Goal: Task Accomplishment & Management: Complete application form

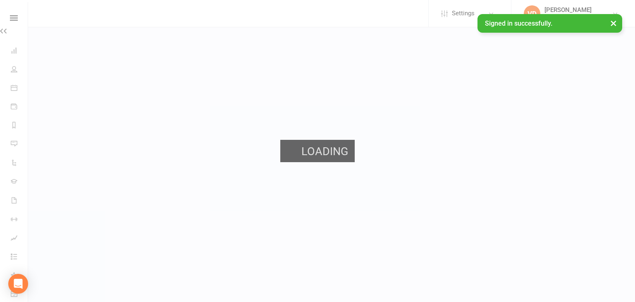
scroll to position [0, 0]
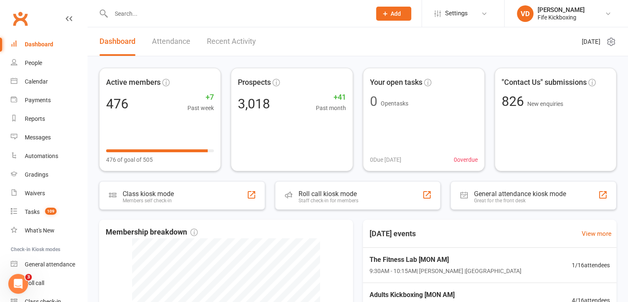
click at [151, 19] on div at bounding box center [232, 13] width 266 height 27
click at [156, 10] on input "text" at bounding box center [237, 14] width 257 height 12
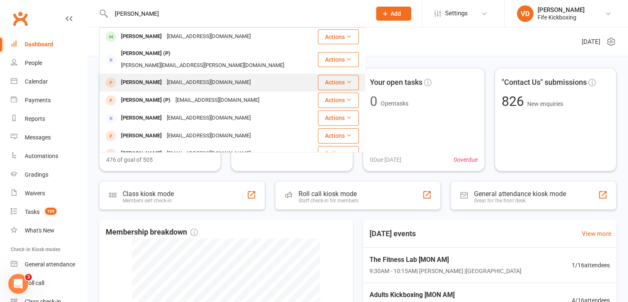
type input "[PERSON_NAME]"
click at [140, 76] on div "[PERSON_NAME]" at bounding box center [142, 82] width 46 height 12
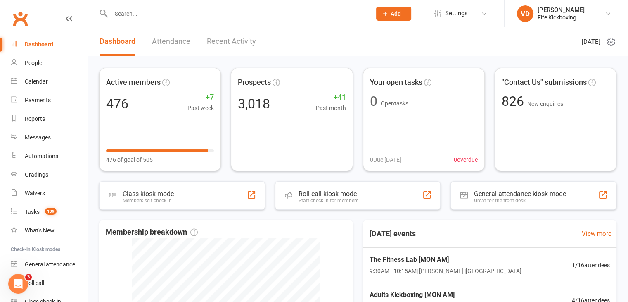
click at [143, 15] on input "text" at bounding box center [237, 14] width 257 height 12
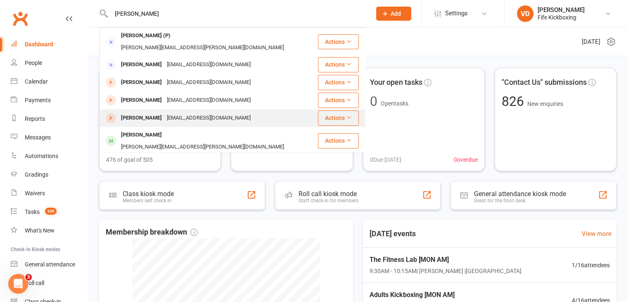
type input "[PERSON_NAME]"
click at [146, 112] on div "[PERSON_NAME]" at bounding box center [142, 118] width 46 height 12
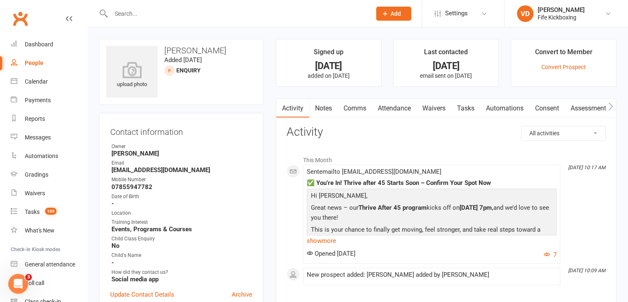
click at [329, 108] on link "Notes" at bounding box center [323, 108] width 29 height 19
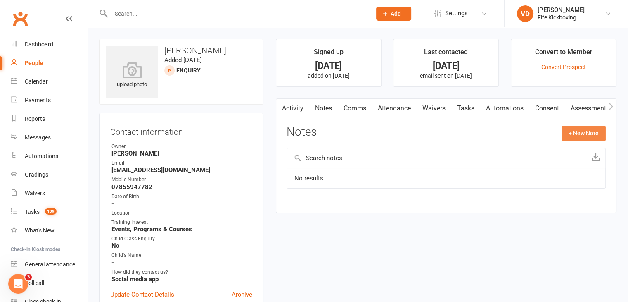
click at [573, 131] on button "+ New Note" at bounding box center [584, 133] width 44 height 15
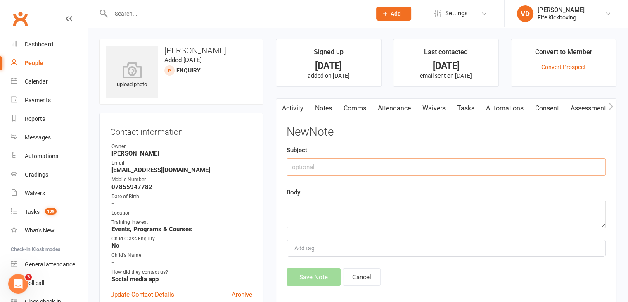
click at [329, 161] on input "text" at bounding box center [446, 166] width 319 height 17
type input "PL sent for TA45"
click at [309, 208] on textarea at bounding box center [446, 213] width 319 height 27
click at [330, 208] on textarea "PL sent 11/0825" at bounding box center [446, 213] width 319 height 27
type textarea "PL sent [DATE]"
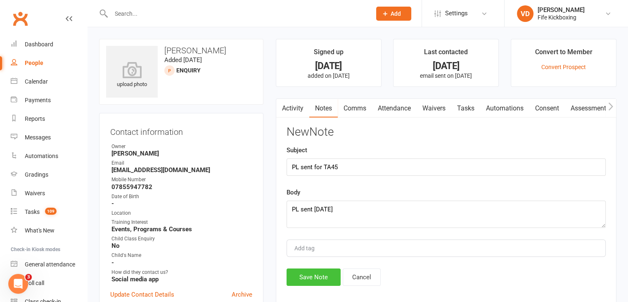
click at [301, 278] on button "Save Note" at bounding box center [314, 276] width 54 height 17
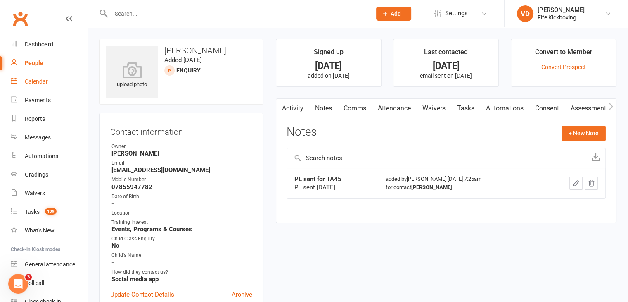
click at [39, 80] on div "Calendar" at bounding box center [36, 81] width 23 height 7
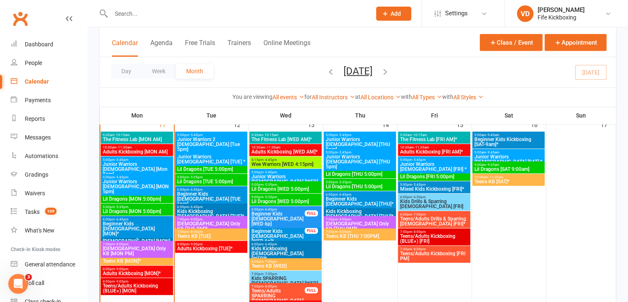
scroll to position [578, 0]
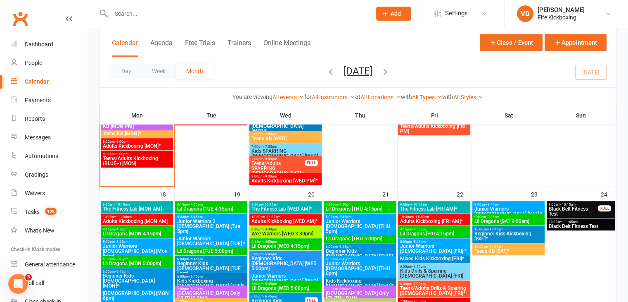
click at [140, 159] on span "Teens/Adults Kickboxing (BLUE+) [MON]" at bounding box center [136, 161] width 69 height 10
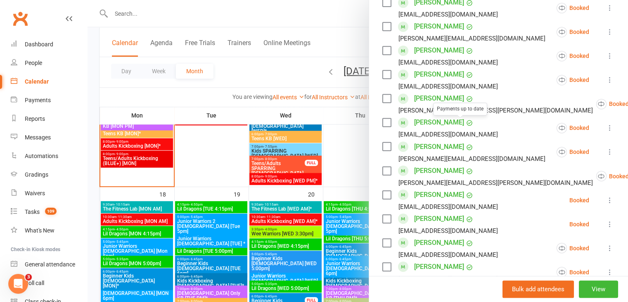
scroll to position [496, 0]
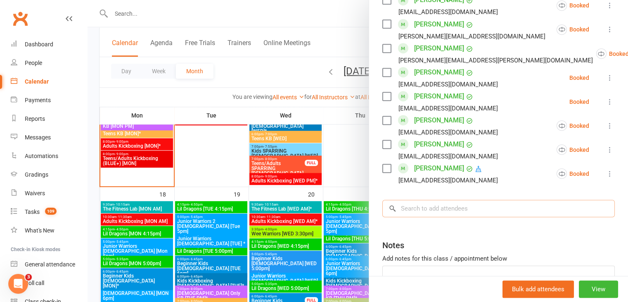
click at [441, 208] on input "search" at bounding box center [499, 208] width 233 height 17
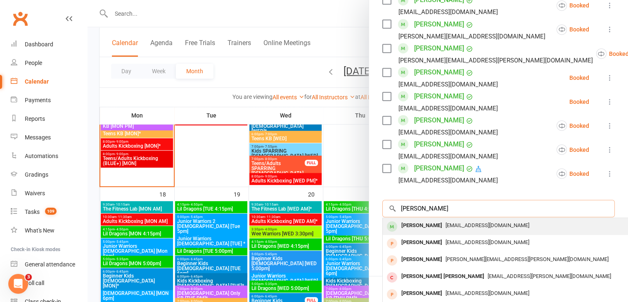
type input "[PERSON_NAME]"
click at [421, 223] on div "[PERSON_NAME]" at bounding box center [422, 225] width 48 height 12
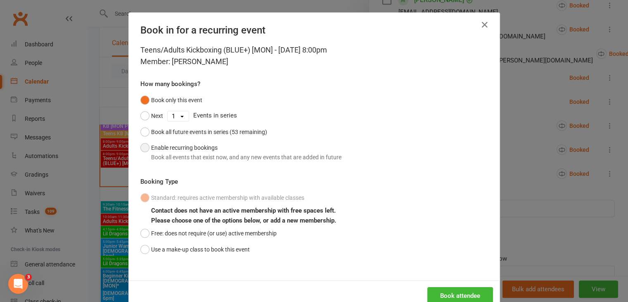
click at [140, 146] on button "Enable recurring bookings Book all events that exist now, and any new events th…" at bounding box center [240, 152] width 201 height 25
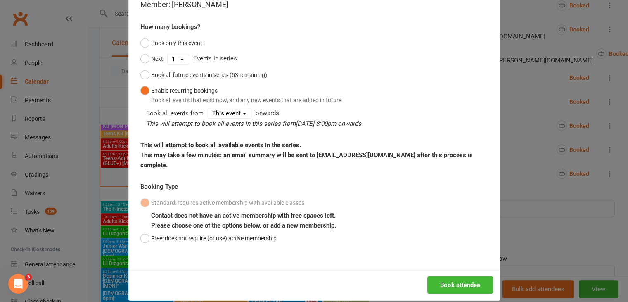
scroll to position [58, 0]
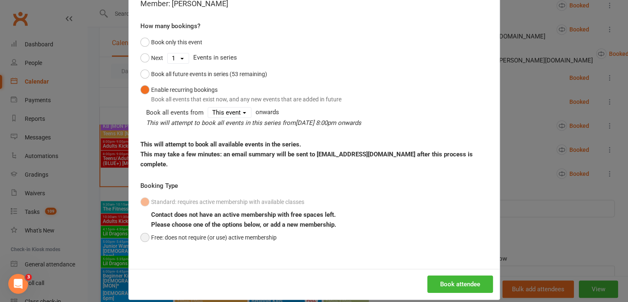
click at [140, 229] on button "Free: does not require (or use) active membership" at bounding box center [208, 237] width 136 height 16
click at [454, 276] on button "Book attendee" at bounding box center [461, 283] width 66 height 17
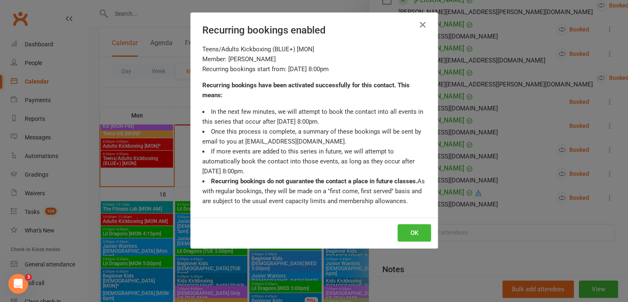
scroll to position [520, 0]
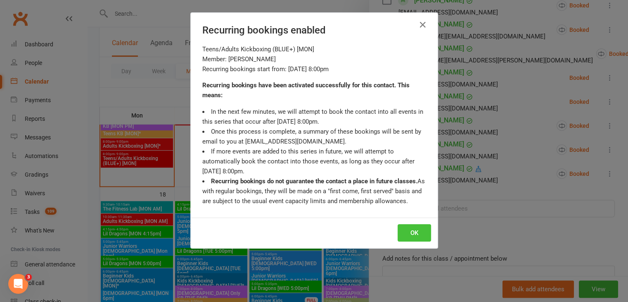
click at [410, 228] on button "OK" at bounding box center [414, 232] width 33 height 17
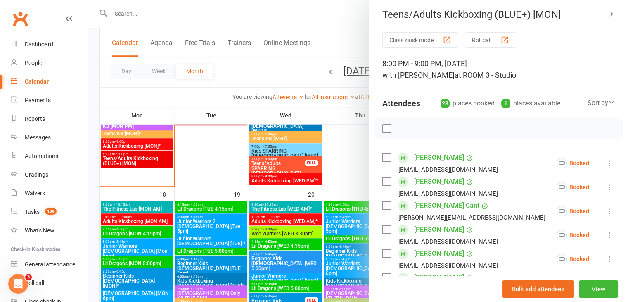
scroll to position [0, 0]
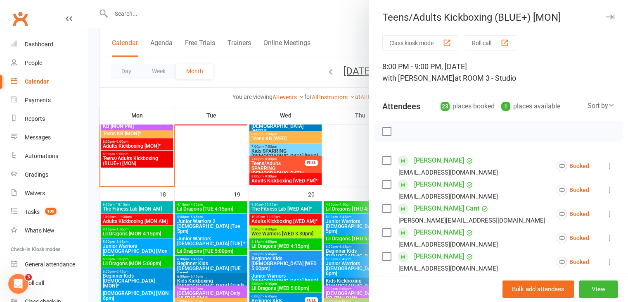
click at [130, 14] on div at bounding box center [358, 151] width 541 height 302
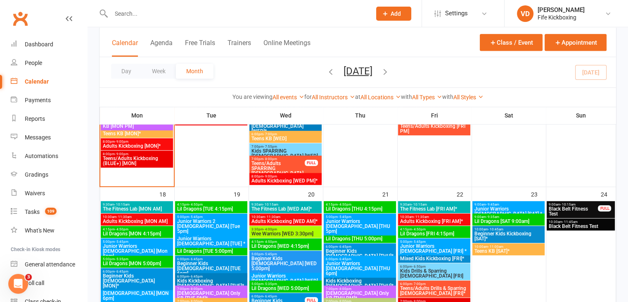
click at [129, 10] on input "text" at bounding box center [237, 14] width 257 height 12
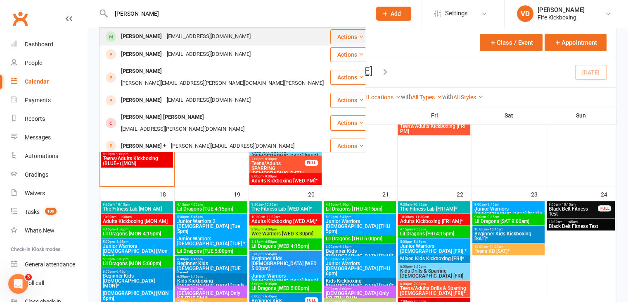
type input "[PERSON_NAME]"
click at [131, 38] on div "[PERSON_NAME]" at bounding box center [142, 37] width 46 height 12
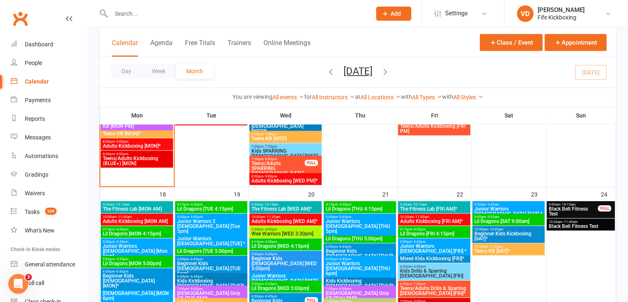
click at [134, 15] on input "text" at bounding box center [237, 14] width 257 height 12
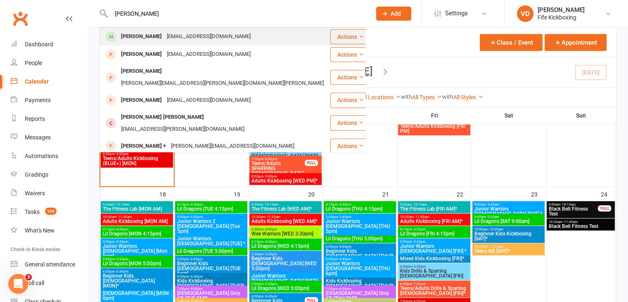
type input "[PERSON_NAME]"
click at [134, 36] on div "[PERSON_NAME]" at bounding box center [142, 37] width 46 height 12
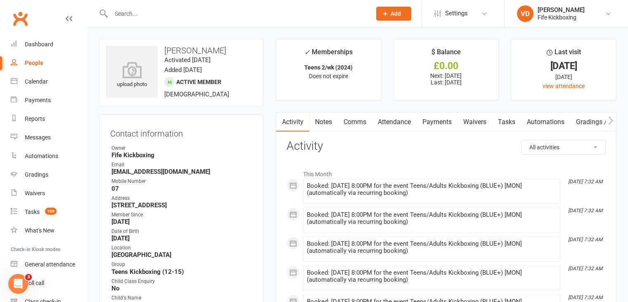
click at [433, 122] on link "Payments" at bounding box center [437, 121] width 41 height 19
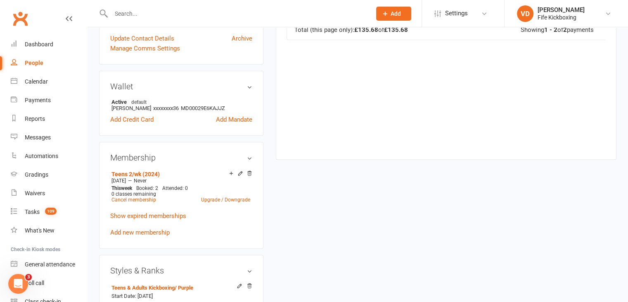
scroll to position [372, 0]
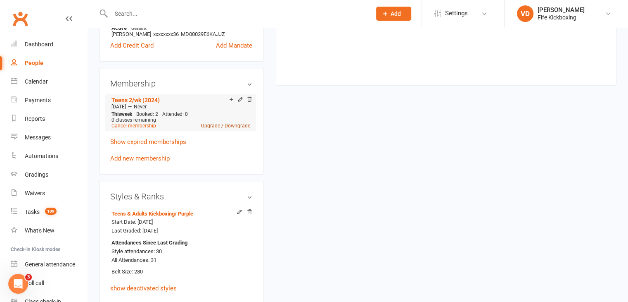
click at [215, 126] on link "Upgrade / Downgrade" at bounding box center [225, 126] width 49 height 6
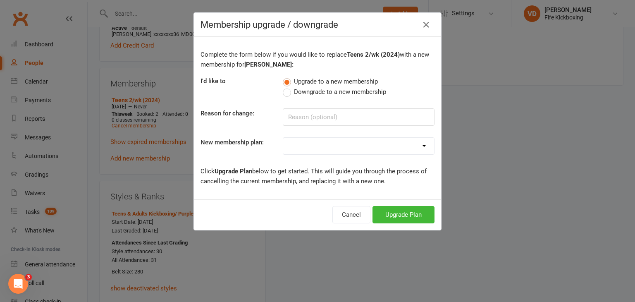
click at [355, 145] on select "Lil Dragons (2024) Junior Warriors [DEMOGRAPHIC_DATA] 1/wk (2024) Junior Warrio…" at bounding box center [358, 146] width 151 height 17
click at [251, 128] on div "Complete the form below if you would like to replace Teens 2/wk (2024) with a n…" at bounding box center [317, 118] width 247 height 162
click at [312, 150] on select "Lil Dragons (2024) Junior Warriors [DEMOGRAPHIC_DATA] 1/wk (2024) Junior Warrio…" at bounding box center [358, 146] width 151 height 17
select select "72"
click at [283, 138] on select "Lil Dragons (2024) Junior Warriors [DEMOGRAPHIC_DATA] 1/wk (2024) Junior Warrio…" at bounding box center [358, 146] width 151 height 17
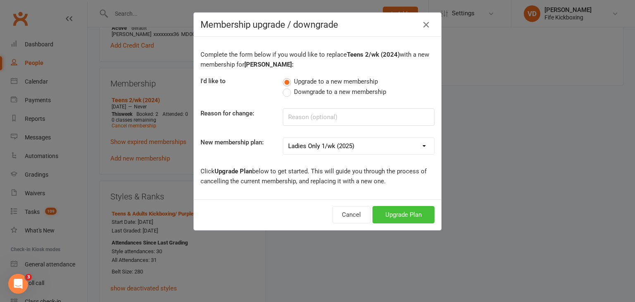
click at [397, 216] on button "Upgrade Plan" at bounding box center [403, 214] width 62 height 17
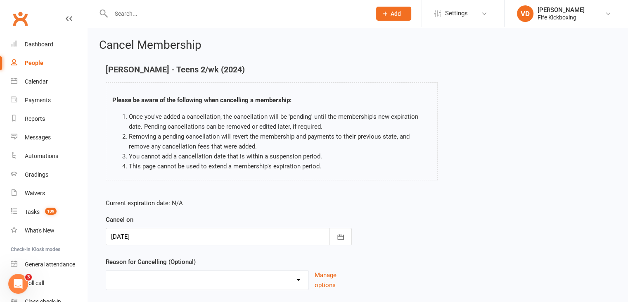
click at [299, 277] on select "Graduation Holiday Injury Mandate cancelled Non-attendance Other reason" at bounding box center [207, 278] width 202 height 17
select select "0"
click at [106, 270] on select "Graduation Holiday Injury Mandate cancelled Non-attendance Other reason" at bounding box center [207, 278] width 202 height 17
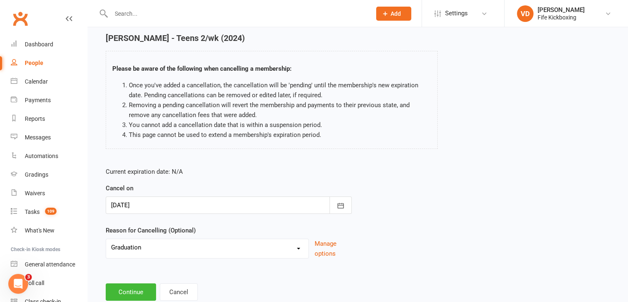
scroll to position [55, 0]
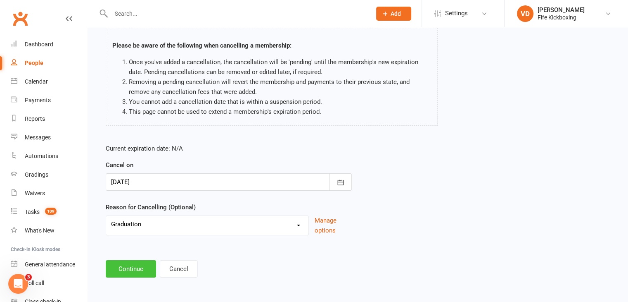
click at [137, 269] on button "Continue" at bounding box center [131, 268] width 50 height 17
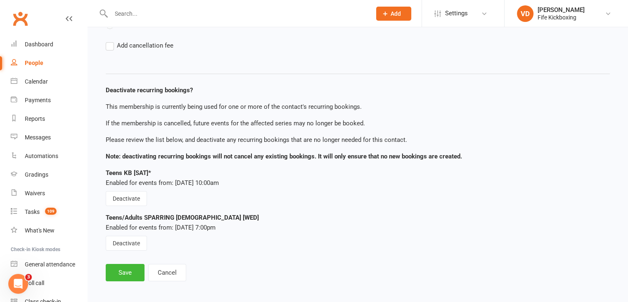
scroll to position [97, 0]
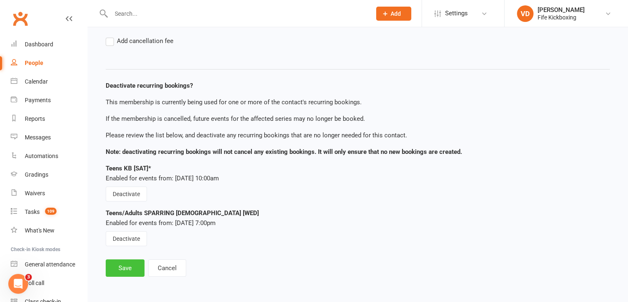
click at [129, 268] on button "Save" at bounding box center [125, 267] width 39 height 17
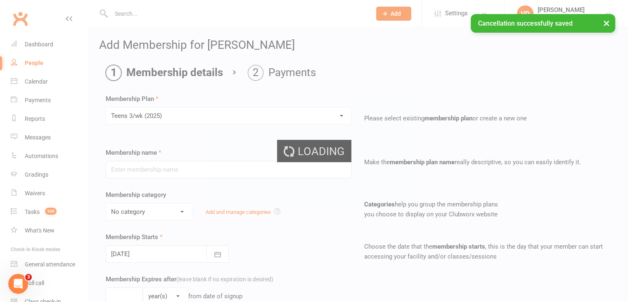
type input "Teens 3/wk (2025)"
select select "9"
type input "0"
type input "3"
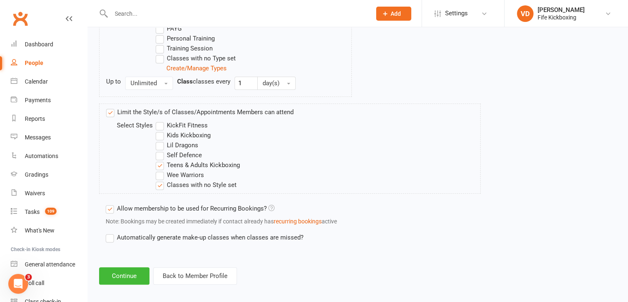
scroll to position [482, 0]
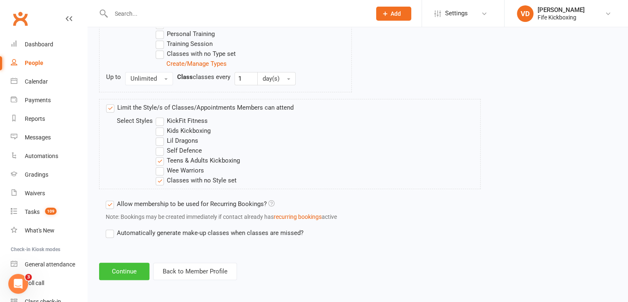
click at [129, 270] on button "Continue" at bounding box center [124, 270] width 50 height 17
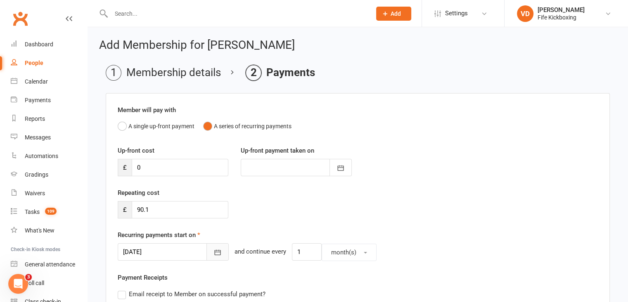
click at [214, 252] on icon "button" at bounding box center [218, 252] width 8 height 8
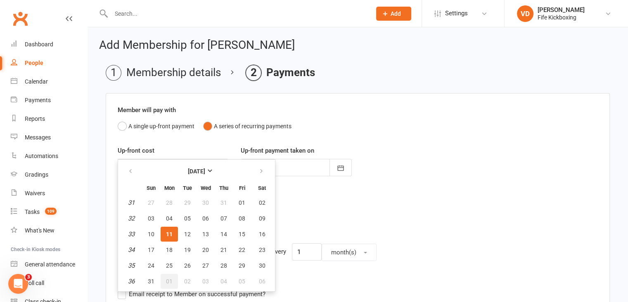
click at [169, 279] on span "01" at bounding box center [169, 281] width 7 height 7
type input "[DATE]"
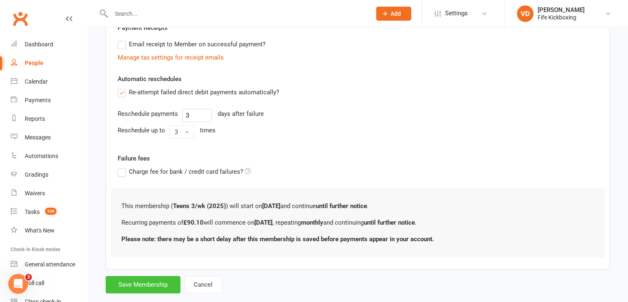
scroll to position [265, 0]
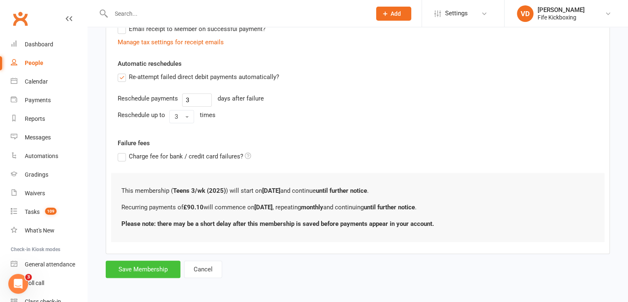
click at [163, 268] on button "Save Membership" at bounding box center [143, 268] width 75 height 17
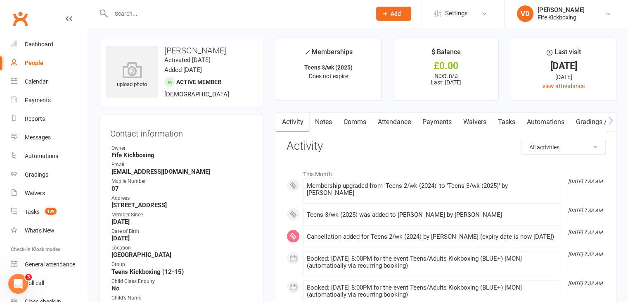
click at [441, 119] on link "Payments" at bounding box center [437, 121] width 41 height 19
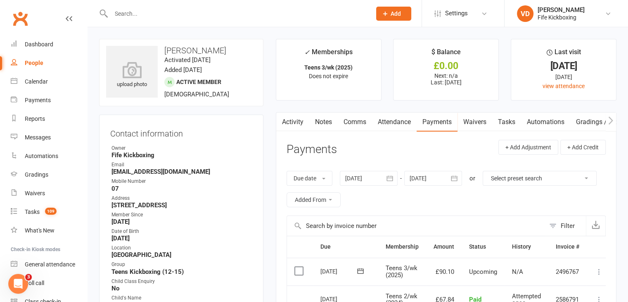
click at [132, 12] on input "text" at bounding box center [237, 14] width 257 height 12
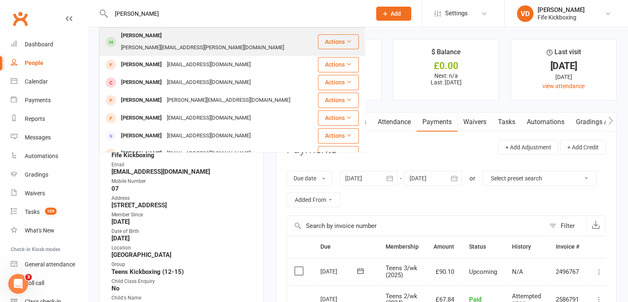
type input "[PERSON_NAME]"
click at [162, 42] on div "[PERSON_NAME][EMAIL_ADDRESS][PERSON_NAME][DOMAIN_NAME]" at bounding box center [203, 48] width 168 height 12
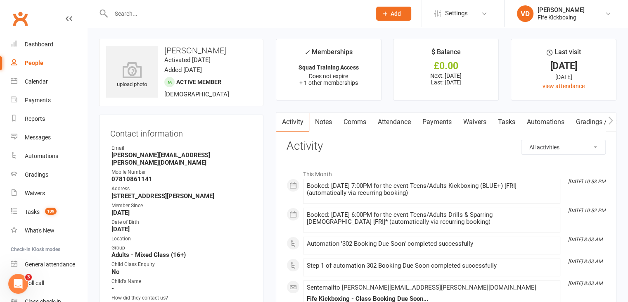
click at [327, 121] on link "Notes" at bounding box center [323, 121] width 29 height 19
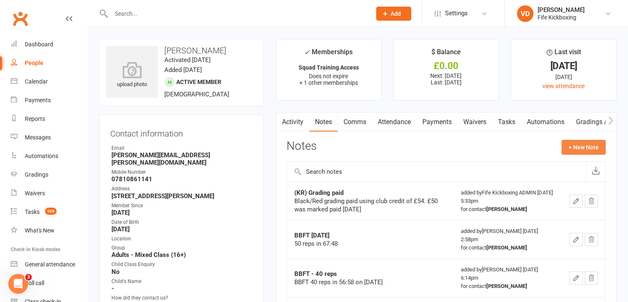
click at [580, 145] on button "+ New Note" at bounding box center [584, 147] width 44 height 15
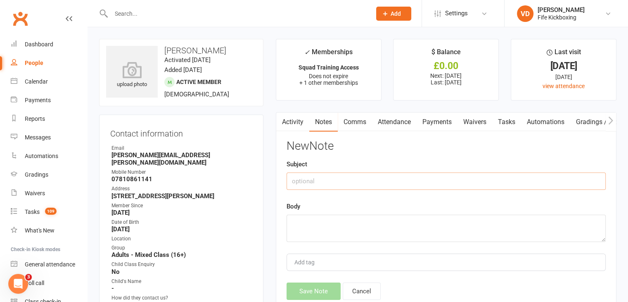
click at [302, 178] on input "text" at bounding box center [446, 180] width 319 height 17
type input "BBFT [DATE]"
click at [298, 221] on textarea at bounding box center [446, 227] width 319 height 27
type textarea "C"
type textarea "50 reps in 62:04"
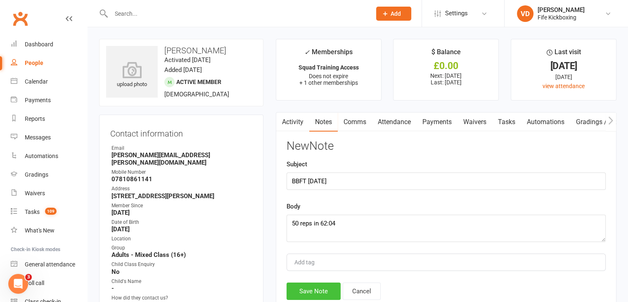
click at [318, 287] on button "Save Note" at bounding box center [314, 290] width 54 height 17
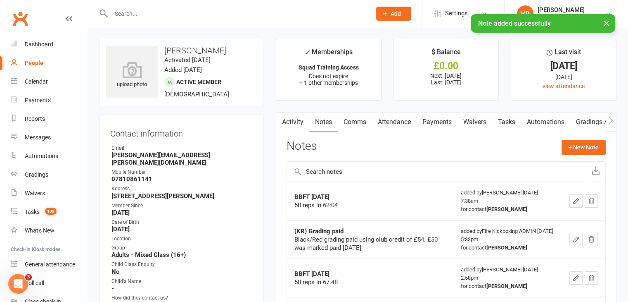
click at [123, 10] on input "text" at bounding box center [237, 14] width 257 height 12
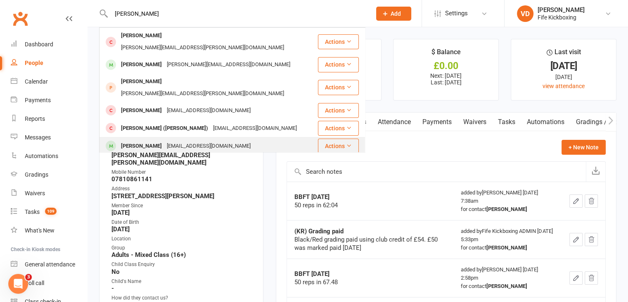
type input "[PERSON_NAME]"
click at [135, 140] on div "[PERSON_NAME]" at bounding box center [142, 146] width 46 height 12
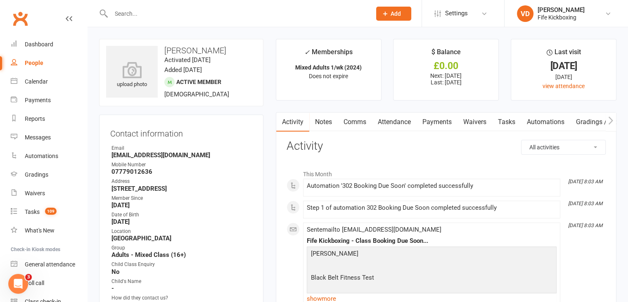
click at [322, 119] on link "Notes" at bounding box center [323, 121] width 29 height 19
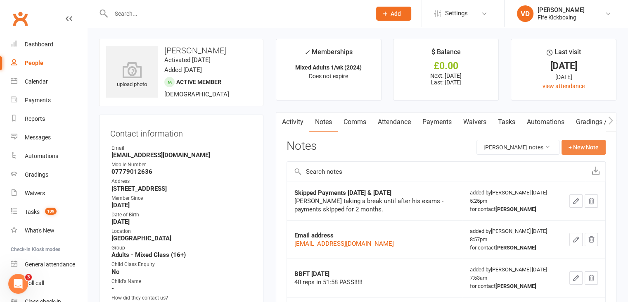
click at [584, 144] on button "+ New Note" at bounding box center [584, 147] width 44 height 15
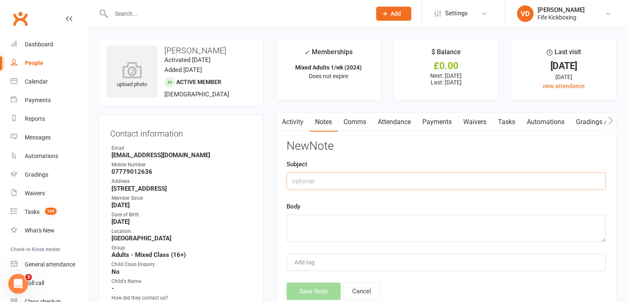
click at [335, 182] on input "text" at bounding box center [446, 180] width 319 height 17
type input "BBFT [DATE]"
type textarea "50 reps in 69:33"
click at [323, 292] on button "Save Note" at bounding box center [314, 290] width 54 height 17
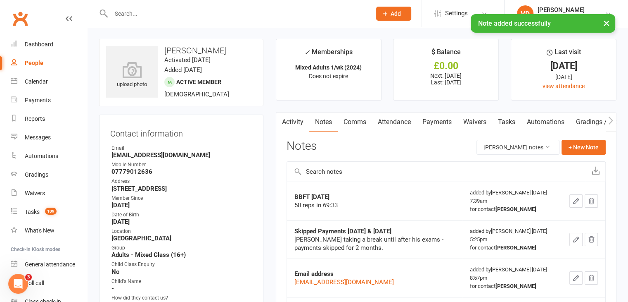
click at [119, 14] on div "× Note added successfully" at bounding box center [309, 14] width 618 height 0
click at [121, 13] on input "text" at bounding box center [237, 14] width 257 height 12
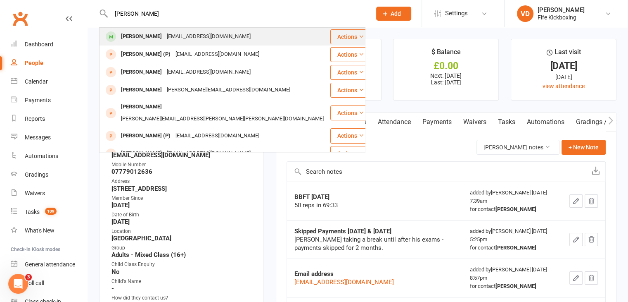
type input "[PERSON_NAME]"
click at [139, 37] on div "[PERSON_NAME]" at bounding box center [142, 37] width 46 height 12
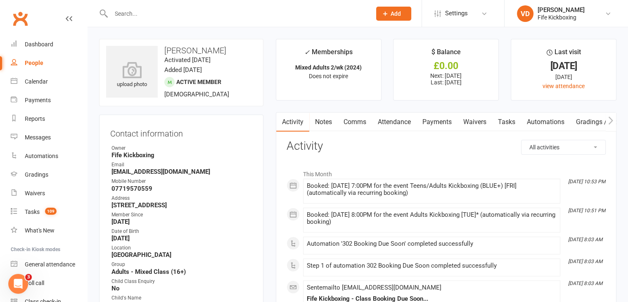
click at [326, 120] on link "Notes" at bounding box center [323, 121] width 29 height 19
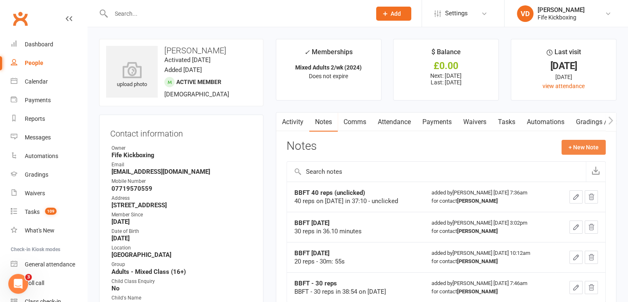
click at [578, 146] on button "+ New Note" at bounding box center [584, 147] width 44 height 15
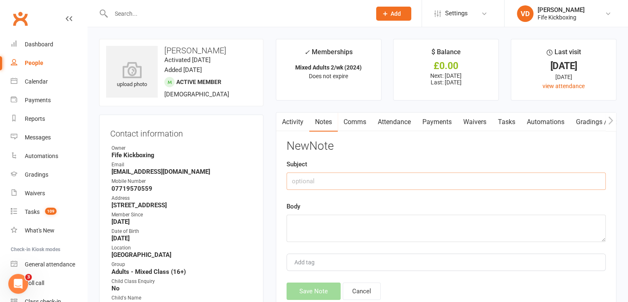
click at [335, 183] on input "text" at bounding box center [446, 180] width 319 height 17
type input "N"
type input "BBFT [DATE]"
click at [309, 216] on textarea at bounding box center [446, 227] width 319 height 27
type textarea "40 reps 41:22"
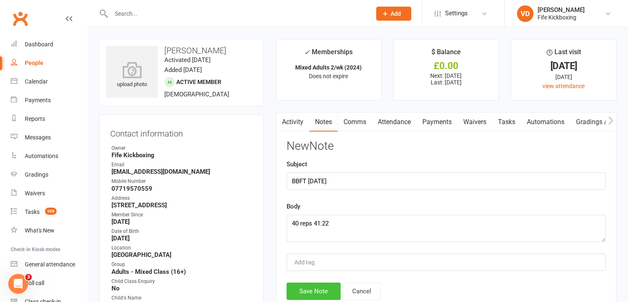
click at [318, 290] on button "Save Note" at bounding box center [314, 290] width 54 height 17
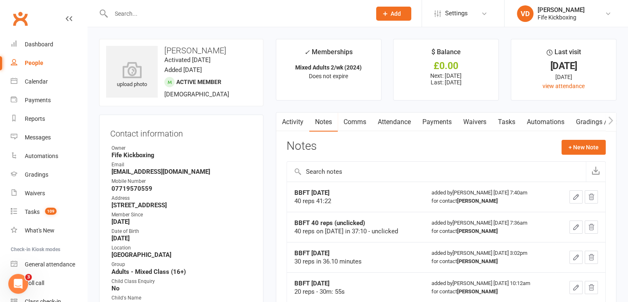
click at [145, 12] on input "text" at bounding box center [237, 14] width 257 height 12
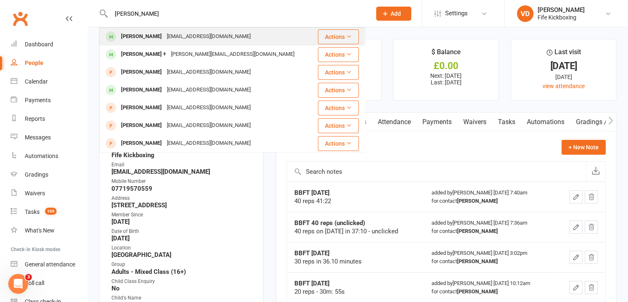
type input "[PERSON_NAME]"
click at [147, 36] on div "[PERSON_NAME]" at bounding box center [142, 37] width 46 height 12
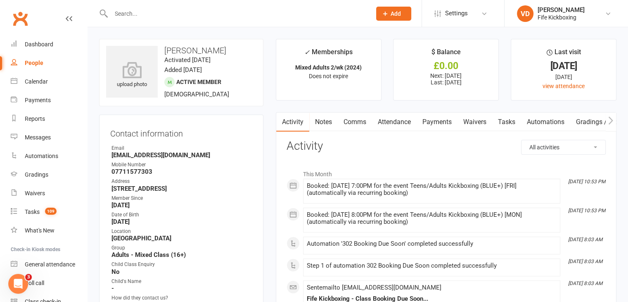
click at [324, 121] on link "Notes" at bounding box center [323, 121] width 29 height 19
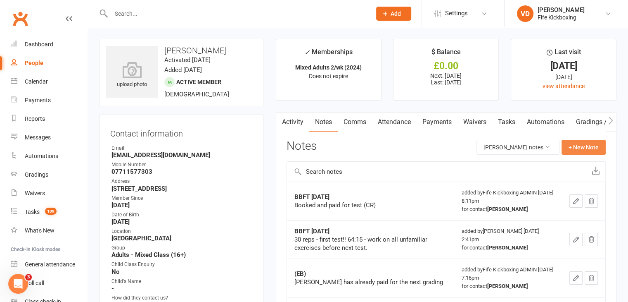
click at [577, 146] on button "+ New Note" at bounding box center [584, 147] width 44 height 15
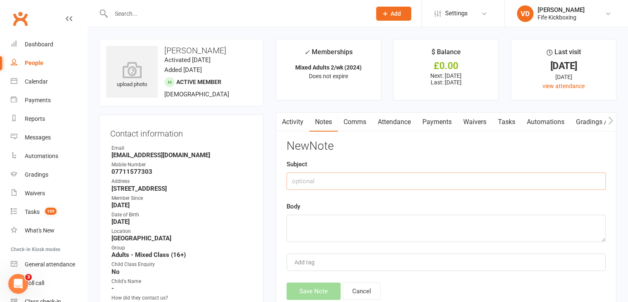
click at [366, 185] on input "text" at bounding box center [446, 180] width 319 height 17
type input "BBFT [DATE]"
click at [317, 222] on textarea at bounding box center [446, 227] width 319 height 27
type textarea "40 reps in 62:50"
click at [323, 291] on button "Save Note" at bounding box center [314, 290] width 54 height 17
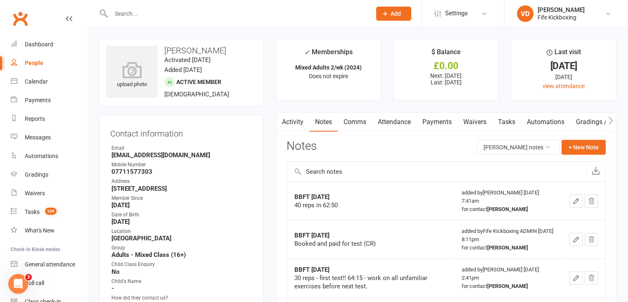
click at [126, 14] on input "text" at bounding box center [237, 14] width 257 height 12
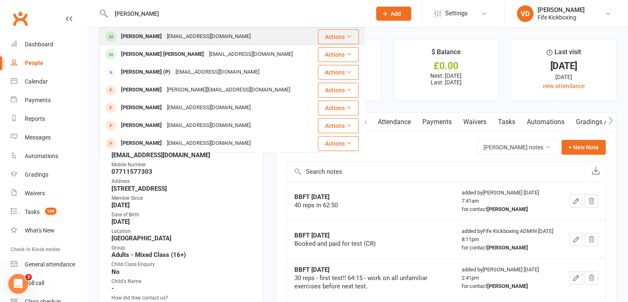
type input "[PERSON_NAME]"
click at [141, 33] on div "[PERSON_NAME]" at bounding box center [142, 37] width 46 height 12
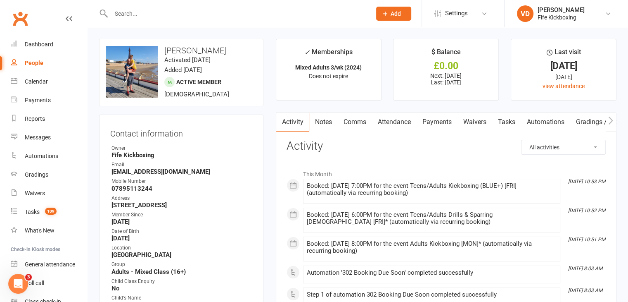
click at [326, 120] on link "Notes" at bounding box center [323, 121] width 29 height 19
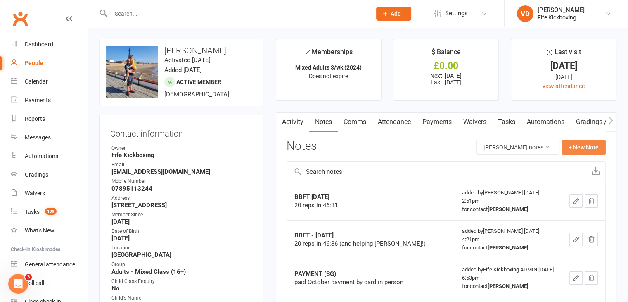
click at [578, 145] on button "+ New Note" at bounding box center [584, 147] width 44 height 15
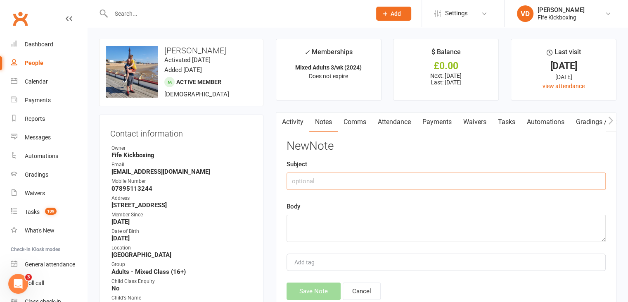
click at [335, 181] on input "text" at bounding box center [446, 180] width 319 height 17
type input "BBFT [DATE]"
click at [314, 220] on textarea at bounding box center [446, 227] width 319 height 27
type textarea "30 reps in 51:00"
click at [318, 291] on button "Save Note" at bounding box center [314, 290] width 54 height 17
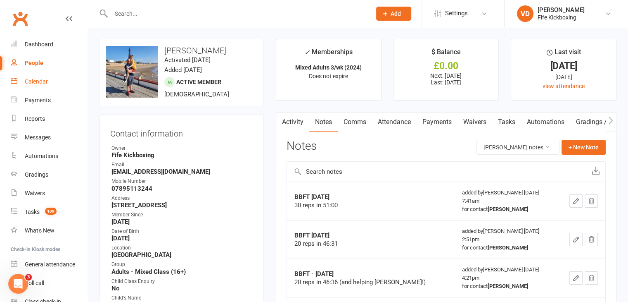
click at [43, 81] on div "Calendar" at bounding box center [36, 81] width 23 height 7
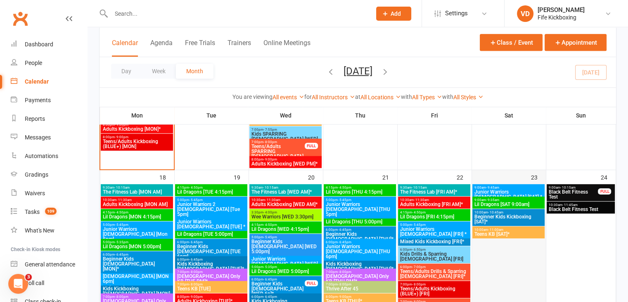
scroll to position [620, 0]
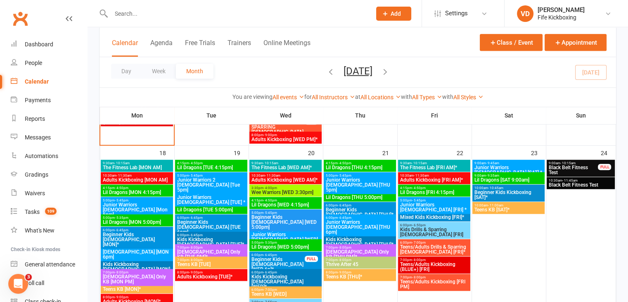
click at [566, 170] on span "Black Belt Fitness Test" at bounding box center [574, 170] width 50 height 10
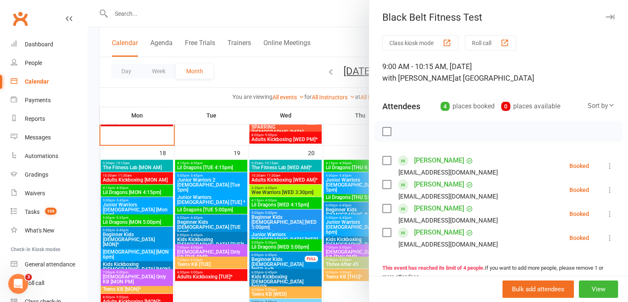
click at [345, 152] on div at bounding box center [358, 151] width 541 height 302
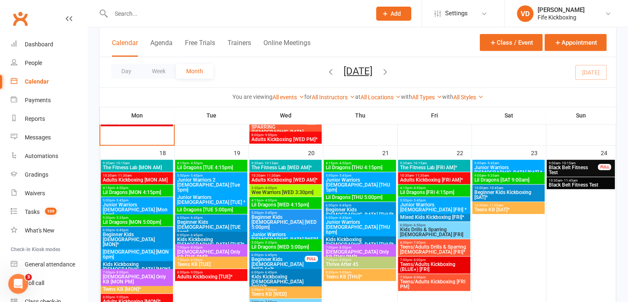
click at [566, 182] on span "Black Belt Fitness Test" at bounding box center [581, 184] width 65 height 5
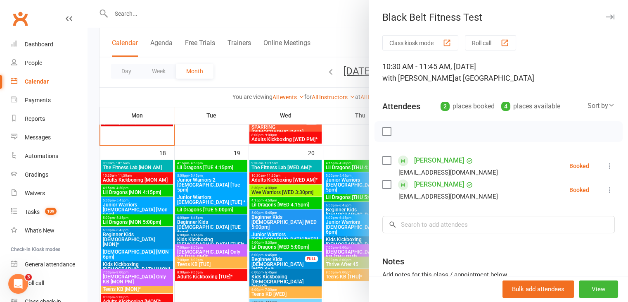
click at [348, 133] on div at bounding box center [358, 151] width 541 height 302
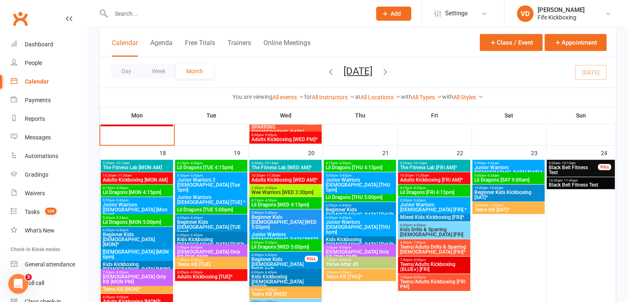
click at [555, 171] on span "Black Belt Fitness Test" at bounding box center [574, 170] width 50 height 10
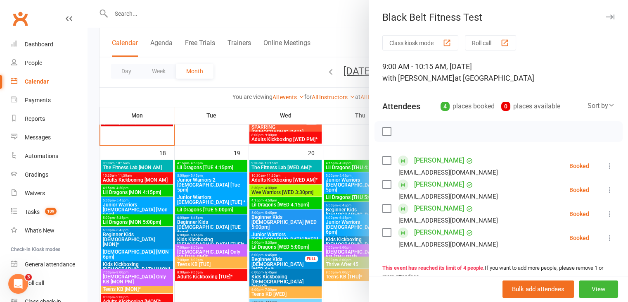
click at [286, 14] on div at bounding box center [358, 151] width 541 height 302
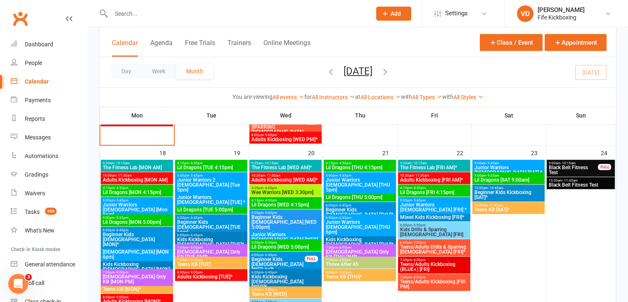
click at [125, 14] on input "text" at bounding box center [237, 14] width 257 height 12
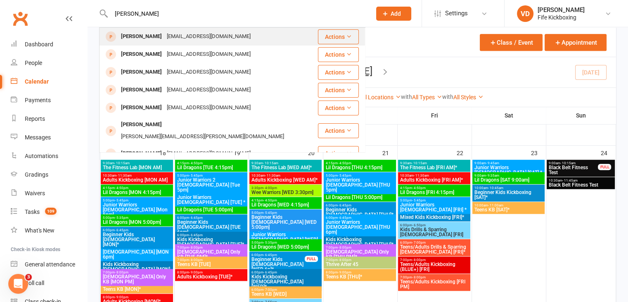
type input "[PERSON_NAME]"
click at [136, 37] on div "[PERSON_NAME]" at bounding box center [142, 37] width 46 height 12
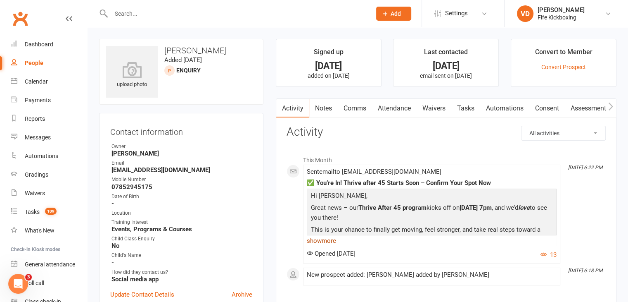
click at [327, 240] on link "show more" at bounding box center [432, 241] width 250 height 12
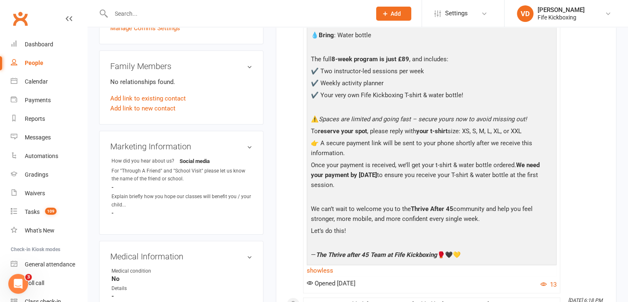
scroll to position [289, 0]
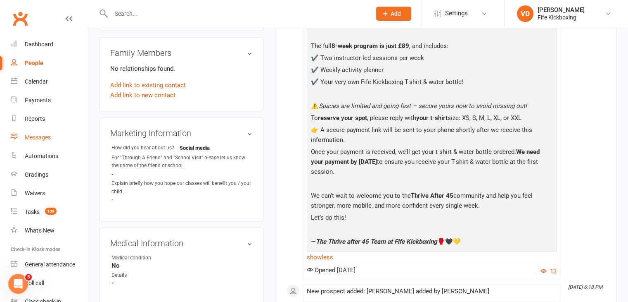
click at [41, 137] on div "Messages" at bounding box center [38, 137] width 26 height 7
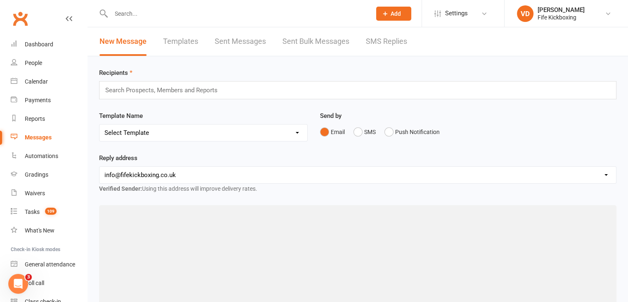
click at [384, 10] on icon at bounding box center [385, 13] width 7 height 7
click at [182, 19] on div at bounding box center [232, 13] width 266 height 27
click at [149, 17] on input "text" at bounding box center [237, 14] width 257 height 12
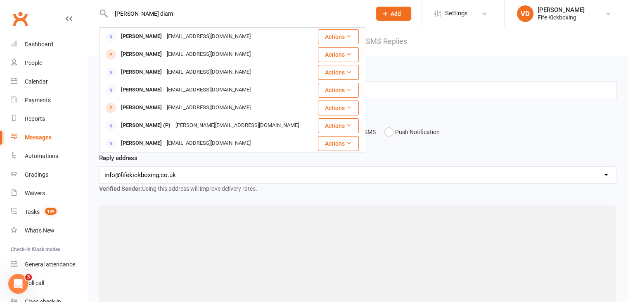
type input "[PERSON_NAME] diam"
click at [392, 17] on span "Add" at bounding box center [396, 13] width 10 height 7
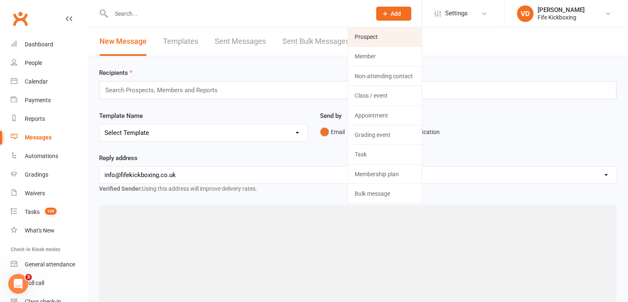
click at [371, 36] on link "Prospect" at bounding box center [385, 36] width 74 height 19
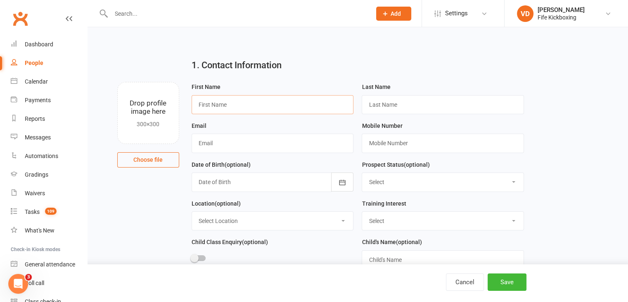
click at [226, 102] on input "text" at bounding box center [273, 104] width 162 height 19
type input "[PERSON_NAME]"
type input "Diamond"
paste input "[PERSON_NAME][EMAIL_ADDRESS][DOMAIN_NAME]"
type input "[PERSON_NAME][EMAIL_ADDRESS][DOMAIN_NAME]"
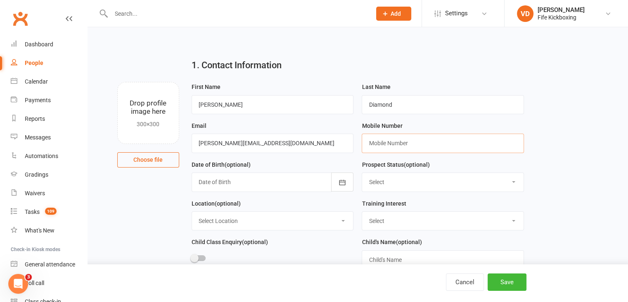
paste input "[PHONE_NUMBER]"
drag, startPoint x: 378, startPoint y: 141, endPoint x: 368, endPoint y: 144, distance: 10.5
click at [368, 144] on input "[PHONE_NUMBER]" at bounding box center [443, 142] width 162 height 19
type input "07368502535"
click at [392, 182] on select "Select Enquiry Trial booked 1 class attended 2 classes attended 3+ classes atte…" at bounding box center [443, 182] width 162 height 18
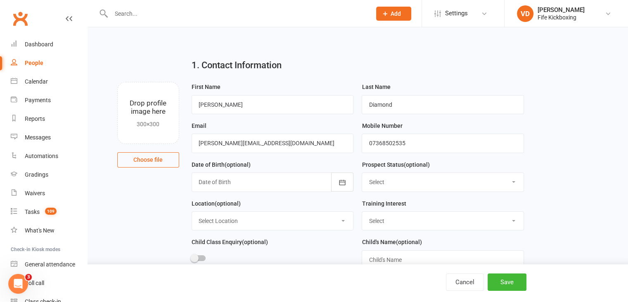
select select "Enquiry"
click at [362, 173] on select "Select Enquiry Trial booked 1 class attended 2 classes attended 3+ classes atte…" at bounding box center [443, 182] width 162 height 18
click at [400, 220] on select "Select Wee Warriors (3 - 4½) Lil Dragons (4.5-6 years) Junior Warriors ([DEMOGR…" at bounding box center [443, 221] width 162 height 18
select select "Events, Programs & Courses"
click at [362, 212] on select "Select Wee Warriors (3 - 4½) Lil Dragons (4.5-6 years) Junior Warriors ([DEMOGR…" at bounding box center [443, 221] width 162 height 18
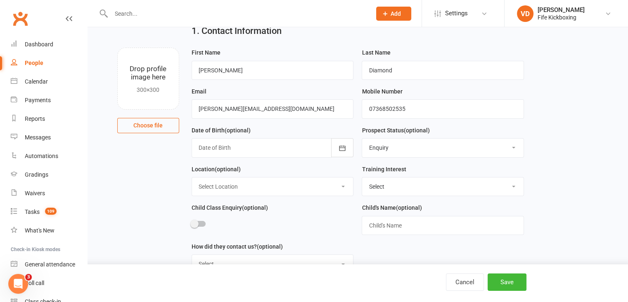
scroll to position [124, 0]
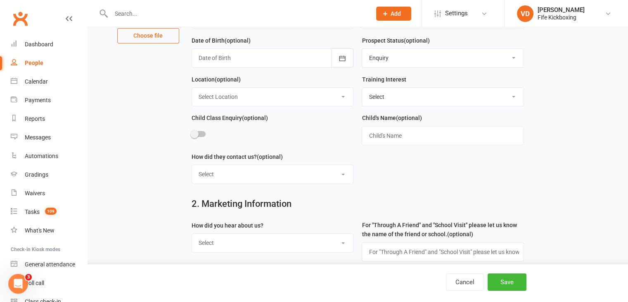
click at [334, 176] on select "Select Website contact form Phone Email Social media app Walk in" at bounding box center [273, 174] width 162 height 18
select select "Social media app"
click at [192, 165] on select "Select Website contact form Phone Email Social media app Walk in" at bounding box center [273, 174] width 162 height 18
click at [311, 240] on select "Select Social media Google Leaflet Through A Friend School visit Event Walked b…" at bounding box center [273, 242] width 162 height 18
select select "Social media"
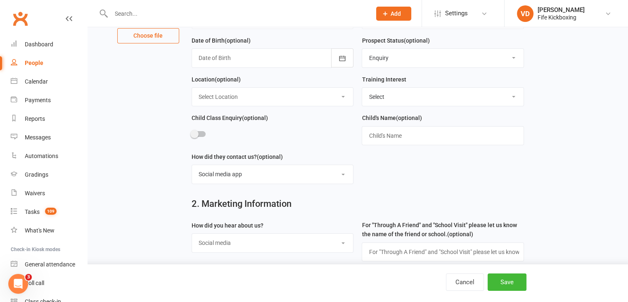
click at [192, 233] on select "Select Social media Google Leaflet Through A Friend School visit Event Walked b…" at bounding box center [273, 242] width 162 height 18
click at [514, 285] on button "Save" at bounding box center [507, 281] width 39 height 17
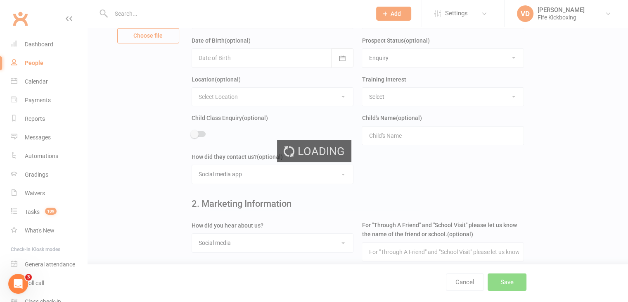
scroll to position [0, 0]
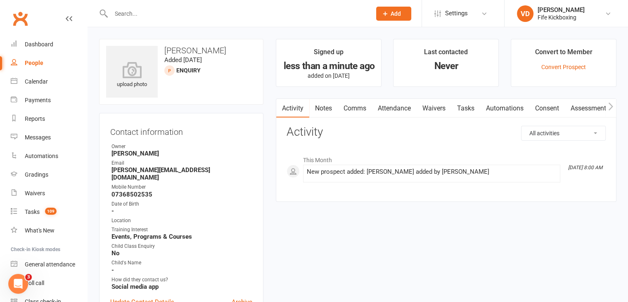
click at [389, 15] on button "Add" at bounding box center [393, 14] width 35 height 14
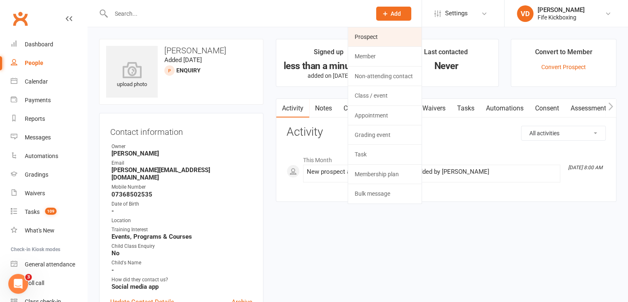
click at [373, 37] on link "Prospect" at bounding box center [385, 36] width 74 height 19
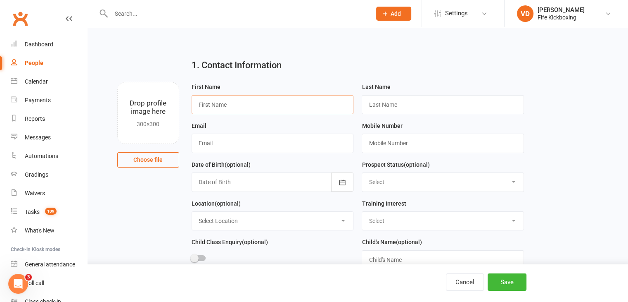
click at [220, 105] on input "text" at bounding box center [273, 104] width 162 height 19
type input "[PERSON_NAME]"
paste input "[PERSON_NAME][EMAIL_ADDRESS][PERSON_NAME][DOMAIN_NAME]"
type input "[PERSON_NAME][EMAIL_ADDRESS][PERSON_NAME][DOMAIN_NAME]"
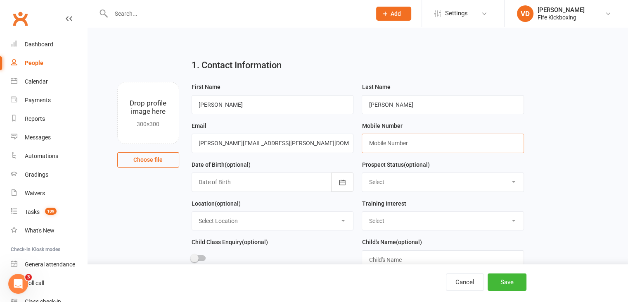
paste input "[PHONE_NUMBER]"
drag, startPoint x: 378, startPoint y: 142, endPoint x: 368, endPoint y: 142, distance: 10.7
click at [368, 142] on input "[PHONE_NUMBER]" at bounding box center [443, 142] width 162 height 19
type input "07368158227"
click at [405, 183] on select "Select Enquiry Trial booked 1 class attended 2 classes attended 3+ classes atte…" at bounding box center [443, 182] width 162 height 18
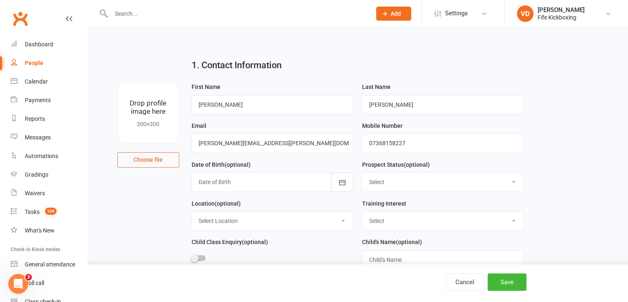
select select "Enquiry"
click at [362, 173] on select "Select Enquiry Trial booked 1 class attended 2 classes attended 3+ classes atte…" at bounding box center [443, 182] width 162 height 18
click at [406, 219] on select "Select Wee Warriors (3 - 4½) Lil Dragons (4.5-6 years) Junior Warriors ([DEMOGR…" at bounding box center [443, 221] width 162 height 18
select select "Events, Programs & Courses"
click at [362, 212] on select "Select Wee Warriors (3 - 4½) Lil Dragons (4.5-6 years) Junior Warriors ([DEMOGR…" at bounding box center [443, 221] width 162 height 18
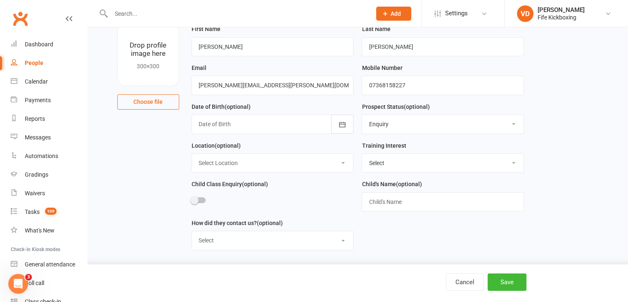
scroll to position [124, 0]
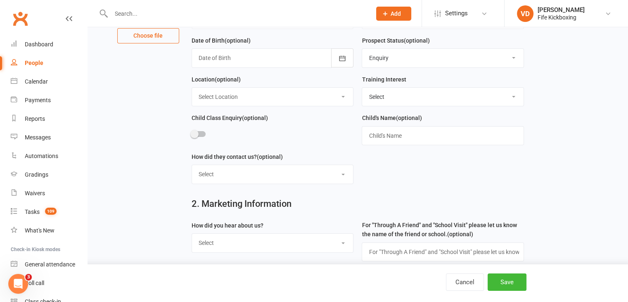
click at [291, 173] on select "Select Website contact form Phone Email Social media app Walk in" at bounding box center [273, 174] width 162 height 18
select select "Social media app"
click at [192, 165] on select "Select Website contact form Phone Email Social media app Walk in" at bounding box center [273, 174] width 162 height 18
click at [299, 239] on select "Select Social media Google Leaflet Through A Friend School visit Event Walked b…" at bounding box center [273, 242] width 162 height 18
select select "Social media"
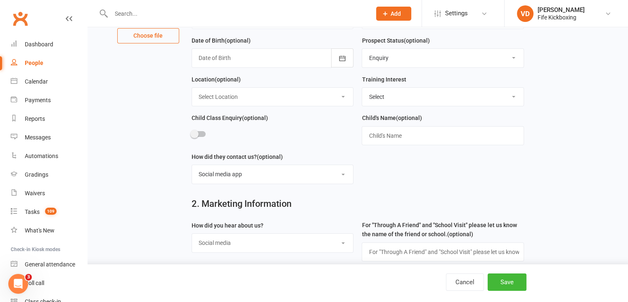
click at [192, 233] on select "Select Social media Google Leaflet Through A Friend School visit Event Walked b…" at bounding box center [273, 242] width 162 height 18
click at [502, 282] on button "Save" at bounding box center [507, 281] width 39 height 17
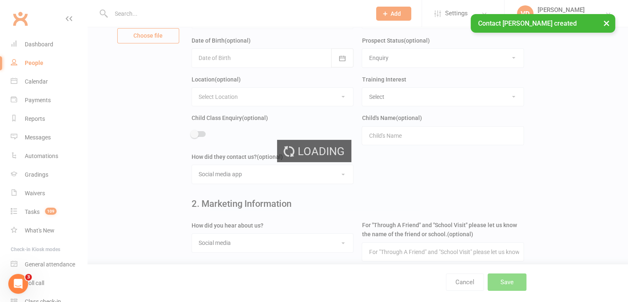
scroll to position [0, 0]
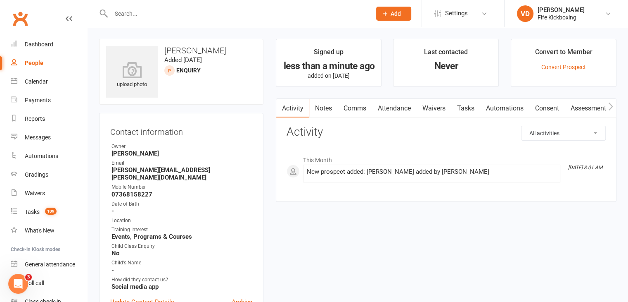
click at [387, 14] on icon at bounding box center [385, 13] width 7 height 7
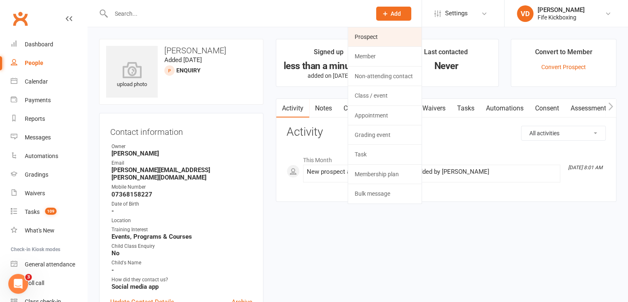
click at [377, 35] on link "Prospect" at bounding box center [385, 36] width 74 height 19
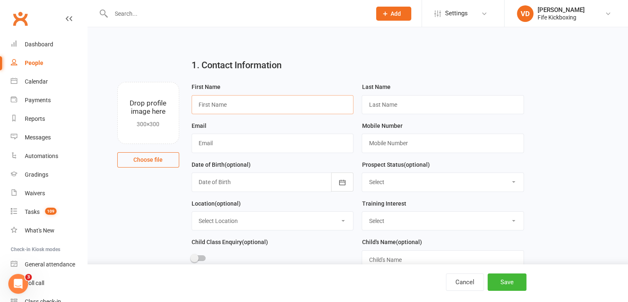
click at [261, 106] on input "text" at bounding box center [273, 104] width 162 height 19
type input "[PERSON_NAME]"
paste input "[EMAIL_ADDRESS][DOMAIN_NAME]"
type input "[EMAIL_ADDRESS][DOMAIN_NAME]"
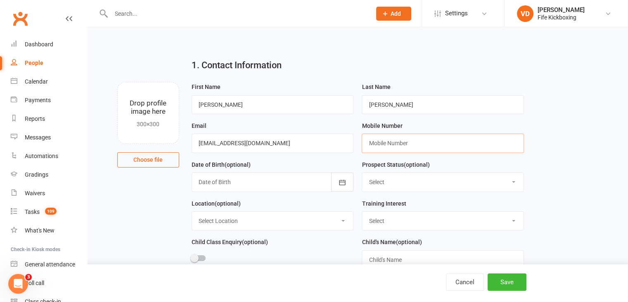
paste input "[PHONE_NUMBER]"
drag, startPoint x: 378, startPoint y: 142, endPoint x: 367, endPoint y: 145, distance: 11.4
click at [367, 145] on input "[PHONE_NUMBER]" at bounding box center [443, 142] width 162 height 19
type input "07787785297"
click at [420, 177] on select "Select Enquiry Trial booked 1 class attended 2 classes attended 3+ classes atte…" at bounding box center [443, 182] width 162 height 18
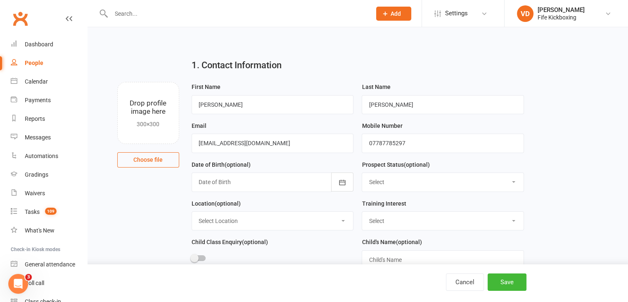
select select "Enquiry"
click at [362, 173] on select "Select Enquiry Trial booked 1 class attended 2 classes attended 3+ classes atte…" at bounding box center [443, 182] width 162 height 18
click at [428, 220] on select "Select Wee Warriors (3 - 4½) Lil Dragons (4.5-6 years) Junior Warriors ([DEMOGR…" at bounding box center [443, 221] width 162 height 18
select select "Events, Programs & Courses"
click at [362, 212] on select "Select Wee Warriors (3 - 4½) Lil Dragons (4.5-6 years) Junior Warriors ([DEMOGR…" at bounding box center [443, 221] width 162 height 18
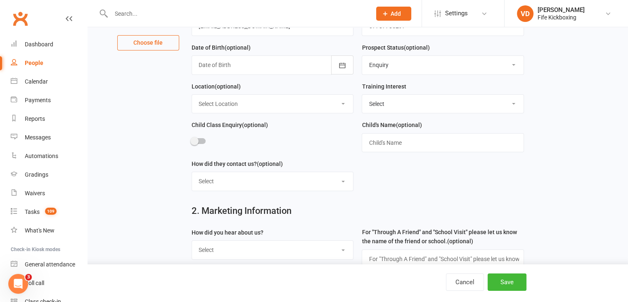
scroll to position [165, 0]
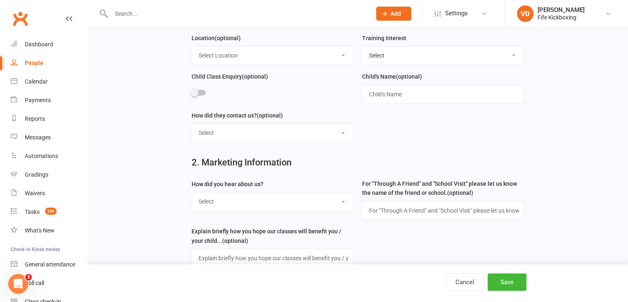
click at [342, 131] on select "Select Website contact form Phone Email Social media app Walk in" at bounding box center [273, 133] width 162 height 18
select select "Social media app"
click at [192, 124] on select "Select Website contact form Phone Email Social media app Walk in" at bounding box center [273, 133] width 162 height 18
click at [342, 204] on select "Select Social media Google Leaflet Through A Friend School visit Event Walked b…" at bounding box center [273, 201] width 162 height 18
select select "Social media"
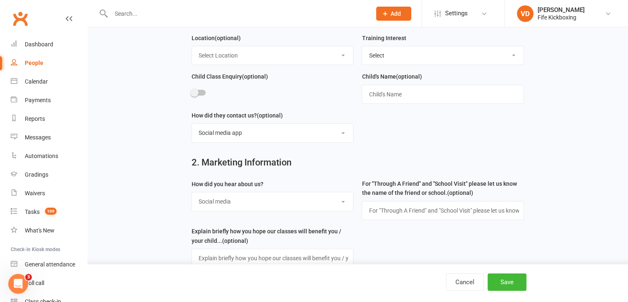
click at [192, 192] on select "Select Social media Google Leaflet Through A Friend School visit Event Walked b…" at bounding box center [273, 201] width 162 height 18
click at [516, 280] on button "Save" at bounding box center [507, 281] width 39 height 17
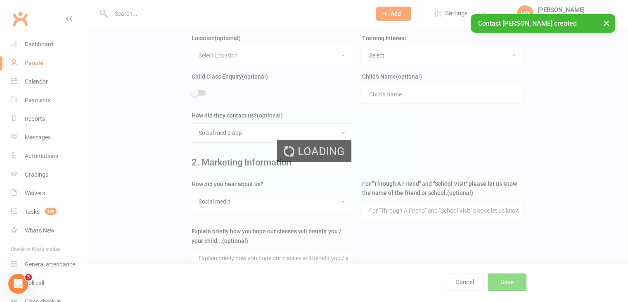
scroll to position [0, 0]
